Goal: Transaction & Acquisition: Purchase product/service

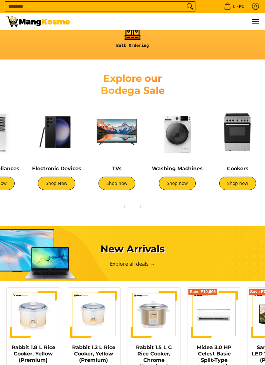
scroll to position [0, 158]
click at [126, 184] on link "Shop now" at bounding box center [117, 182] width 37 height 13
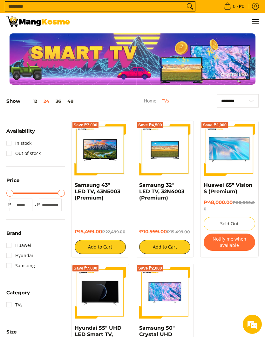
click at [252, 21] on span "Menu" at bounding box center [255, 21] width 8 height 0
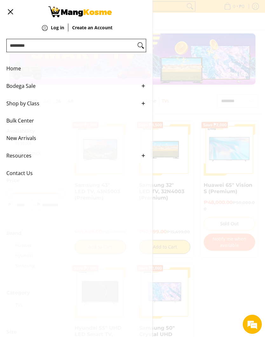
click at [23, 86] on span "Bodega Sale" at bounding box center [71, 85] width 130 height 17
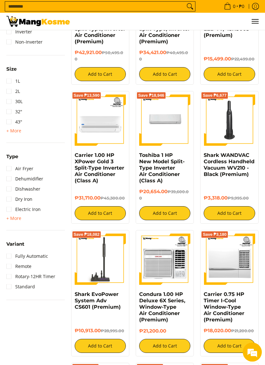
scroll to position [684, 0]
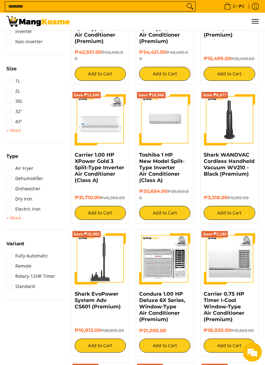
click at [238, 113] on img at bounding box center [229, 119] width 51 height 51
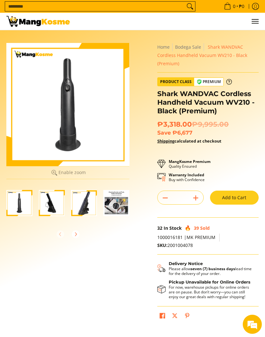
click at [23, 204] on img "Shark WANDVAC Cordless Handheld Vacuum WV210 - Black (Premium)-1" at bounding box center [19, 203] width 26 height 26
click at [51, 201] on img "Shark WANDVAC Cordless Handheld Vacuum WV210 - Black (Premium)-2" at bounding box center [52, 203] width 26 height 26
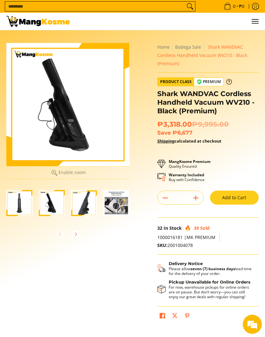
click at [78, 206] on img "Shark WANDVAC Cordless Handheld Vacuum WV210 - Black (Premium)-3" at bounding box center [84, 203] width 26 height 26
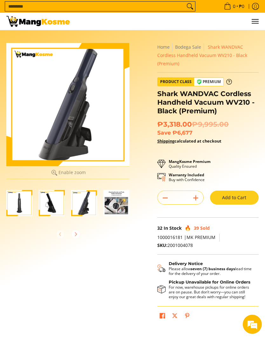
click at [114, 208] on img "Shark WANDVAC Cordless Handheld Vacuum WV210 - Black (Premium)-4" at bounding box center [116, 203] width 26 height 26
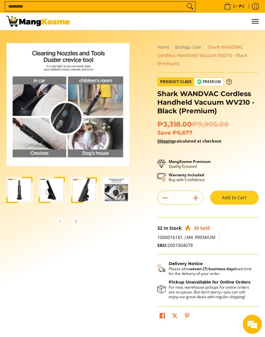
click at [28, 131] on img at bounding box center [67, 104] width 123 height 123
